Goal: Find specific page/section: Find specific page/section

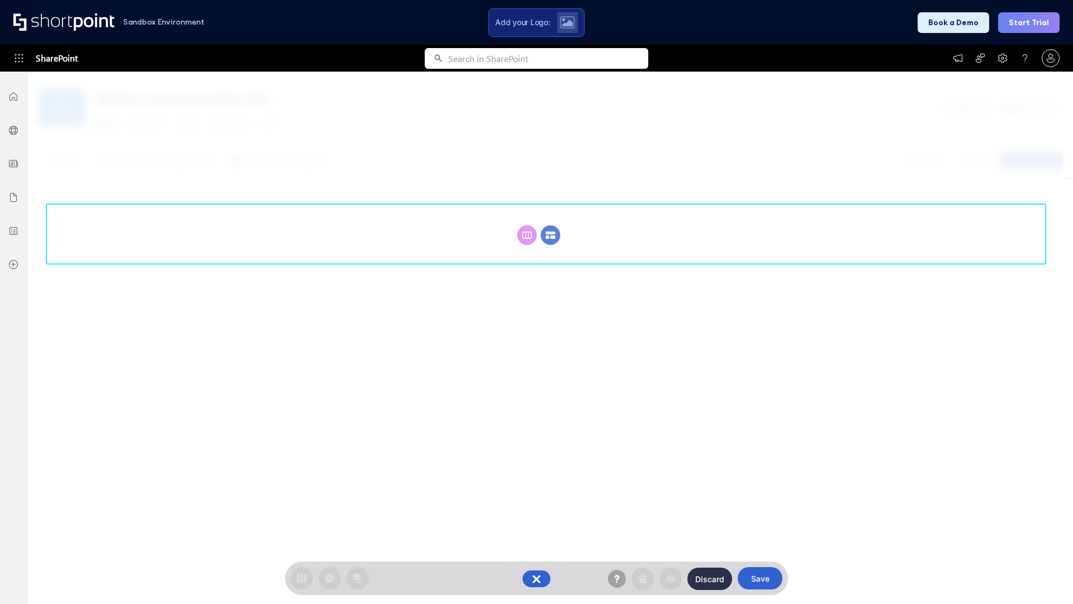
click at [551, 235] on circle at bounding box center [551, 235] width 20 height 20
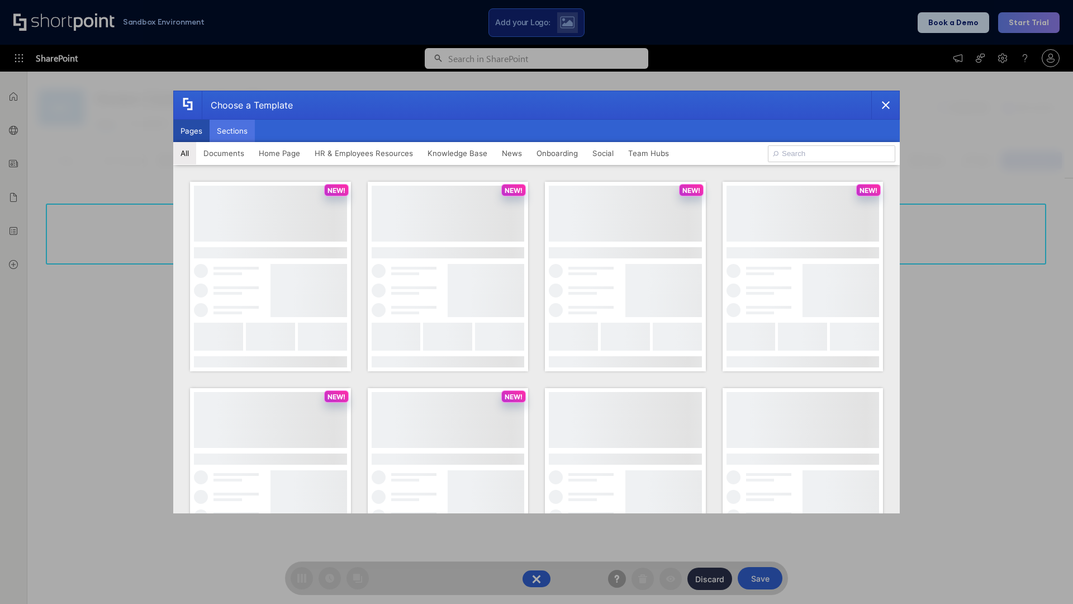
click at [232, 131] on button "Sections" at bounding box center [232, 131] width 45 height 22
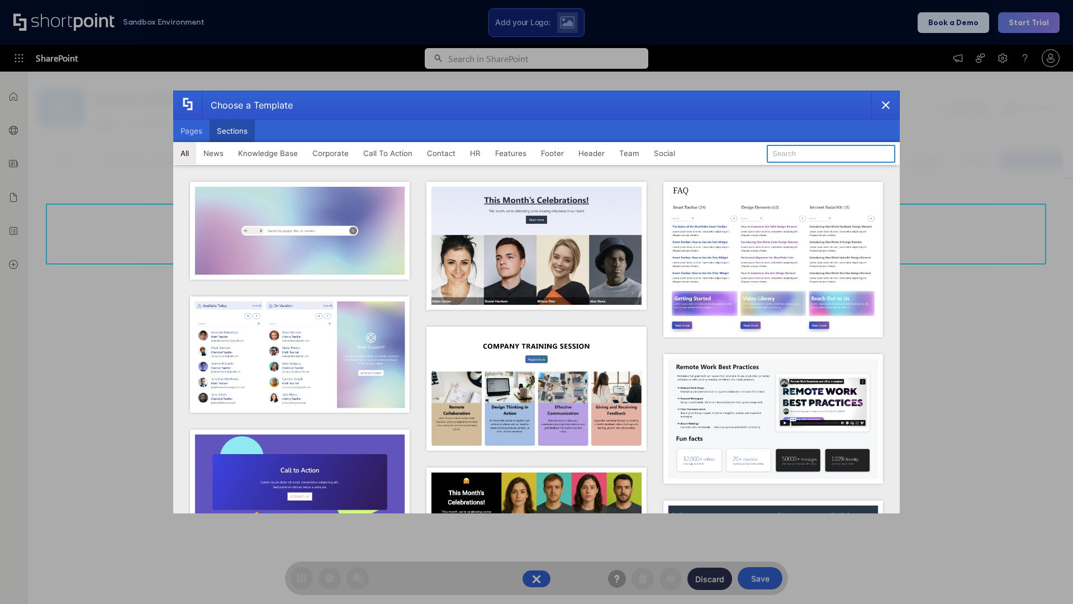
type input "FAQ 5"
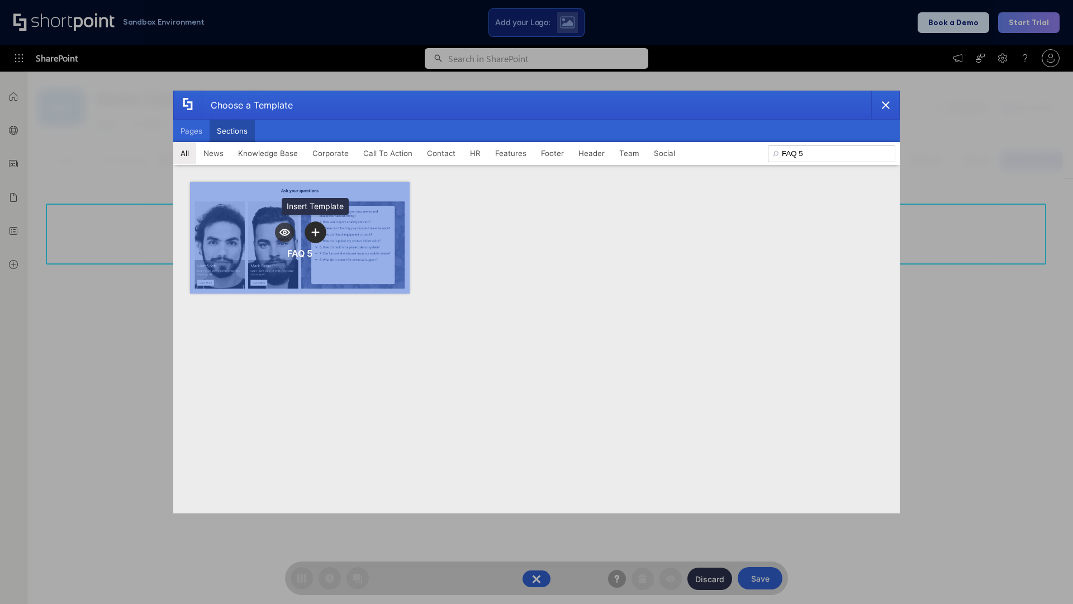
click at [315, 232] on icon "template selector" at bounding box center [315, 232] width 8 height 8
